Goal: Find specific page/section: Find specific page/section

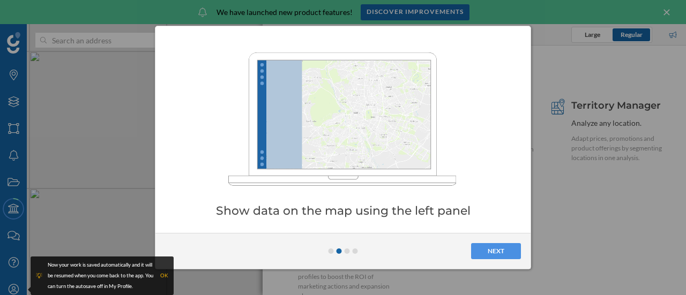
click at [492, 250] on button "Next" at bounding box center [496, 251] width 50 height 16
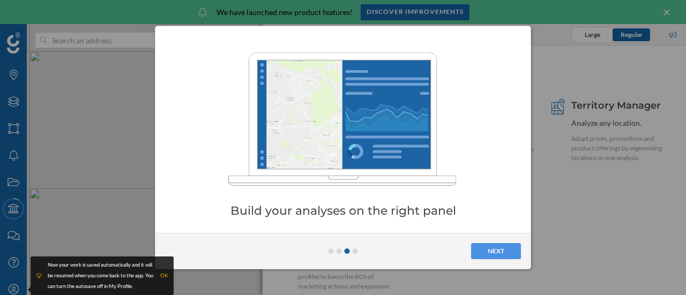
click at [492, 250] on button "Next" at bounding box center [496, 251] width 50 height 16
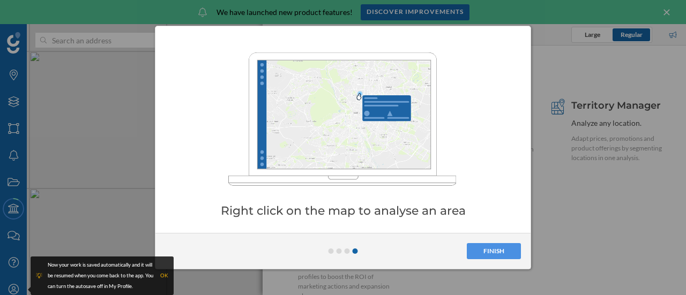
click at [492, 250] on button "Finish" at bounding box center [494, 251] width 54 height 16
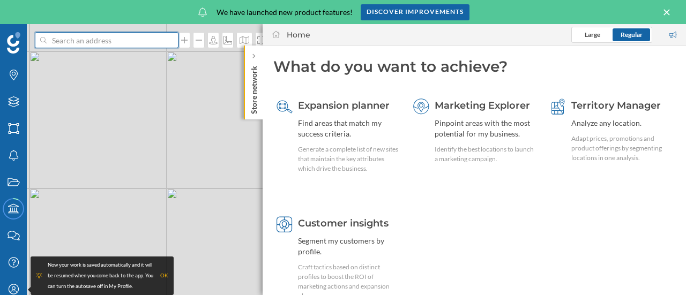
click at [114, 48] on input at bounding box center [107, 40] width 120 height 16
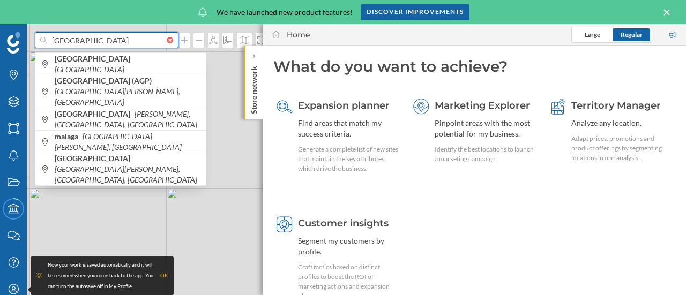
type input "[GEOGRAPHIC_DATA]"
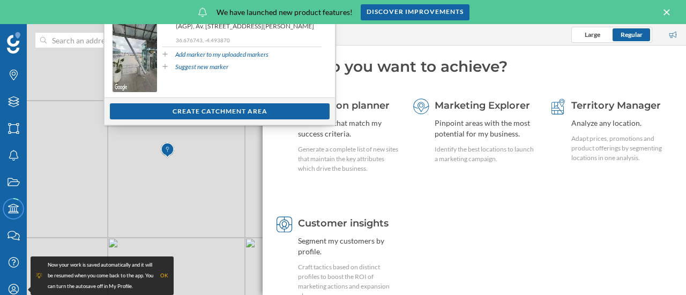
click at [357, 29] on div "Home Large Regular" at bounding box center [474, 34] width 423 height 21
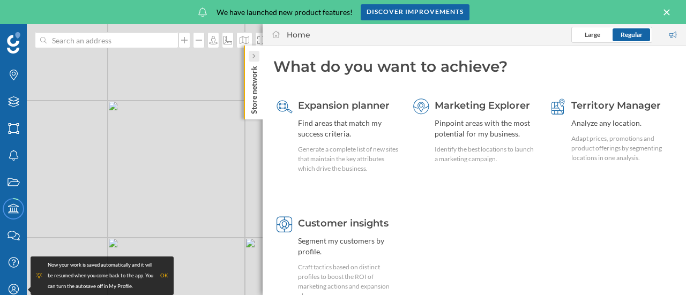
click at [257, 54] on div at bounding box center [254, 56] width 11 height 11
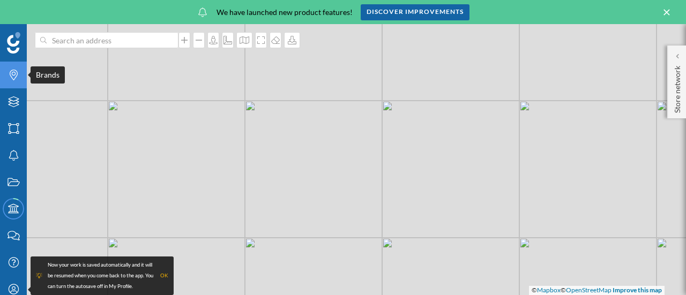
click at [23, 71] on div "Brands" at bounding box center [13, 75] width 27 height 27
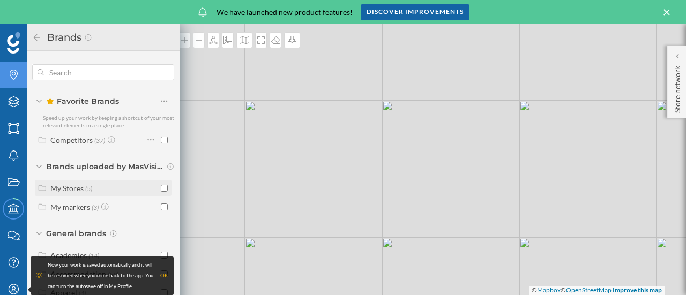
click at [48, 189] on div "My Stores (5)" at bounding box center [98, 188] width 121 height 11
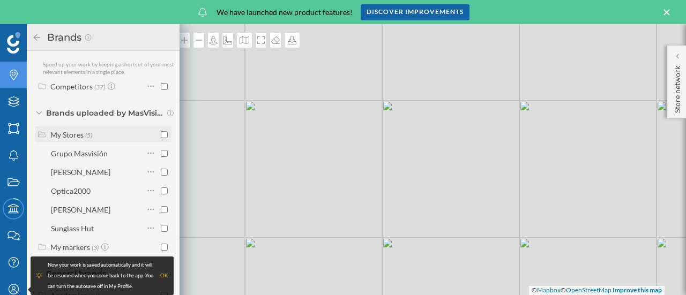
click at [161, 137] on input "checkbox" at bounding box center [164, 134] width 7 height 7
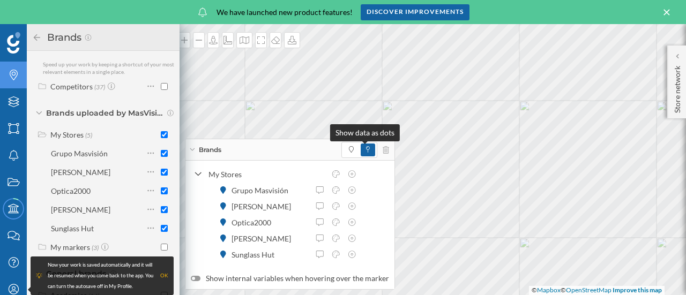
click at [366, 148] on icon at bounding box center [368, 149] width 4 height 6
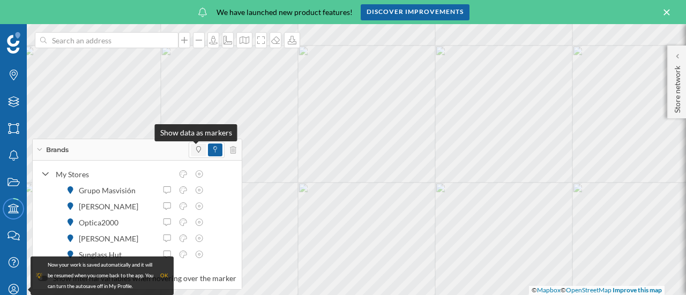
click at [196, 150] on icon at bounding box center [198, 149] width 5 height 6
